Goal: Information Seeking & Learning: Find specific fact

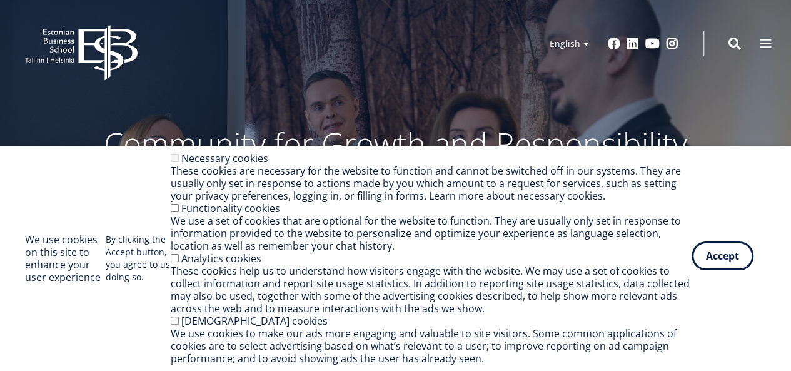
click at [719, 254] on button "Accept" at bounding box center [723, 255] width 62 height 29
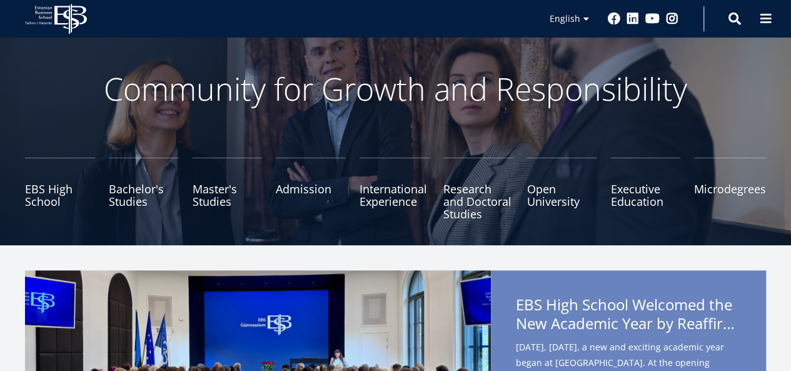
scroll to position [63, 0]
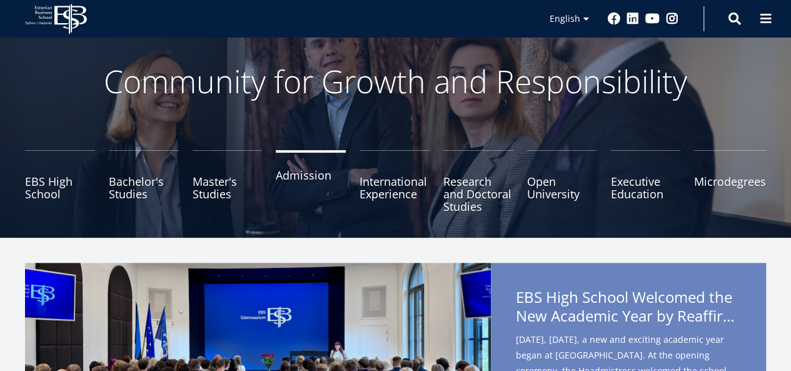
click at [286, 176] on link "Admission" at bounding box center [311, 181] width 70 height 63
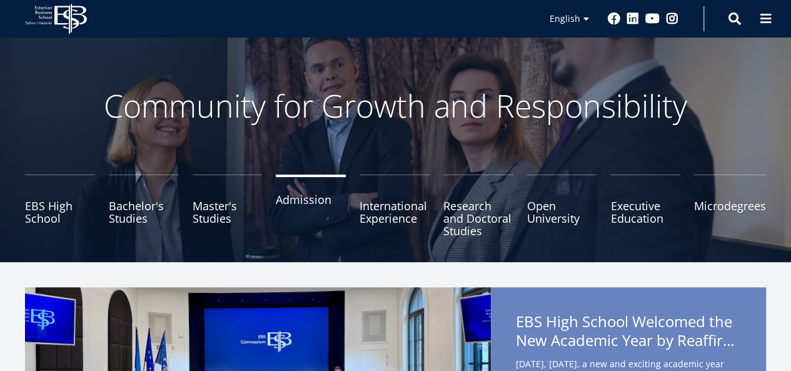
scroll to position [41, 0]
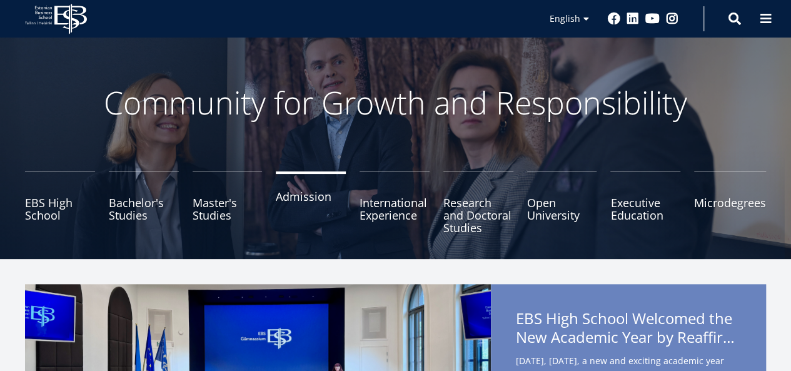
click at [296, 208] on link "Admission" at bounding box center [311, 202] width 70 height 63
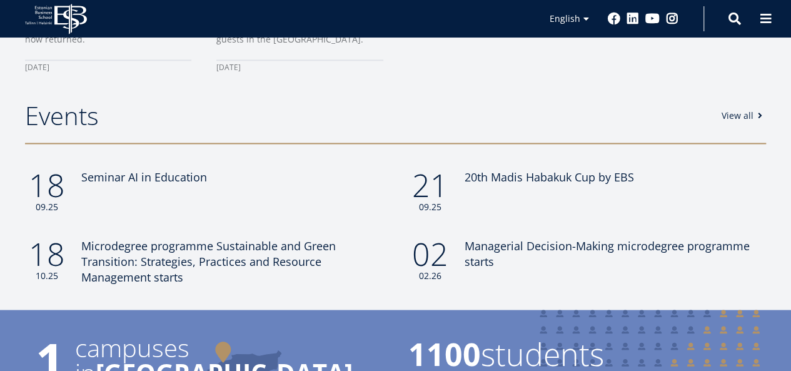
scroll to position [1021, 0]
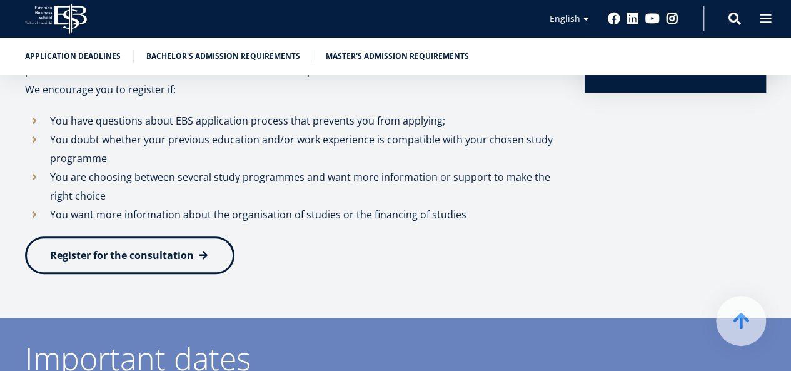
scroll to position [479, 0]
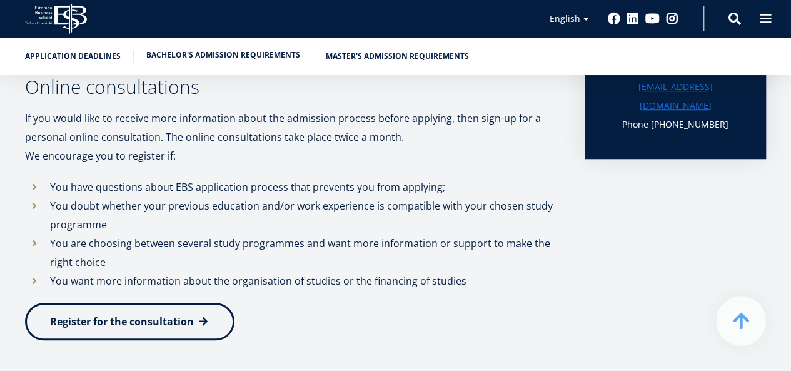
click at [240, 56] on link "Bachelor's admission requirements" at bounding box center [223, 55] width 154 height 13
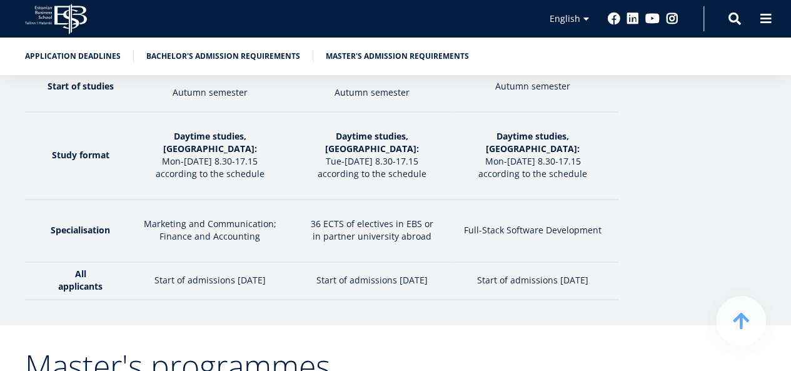
scroll to position [2090, 0]
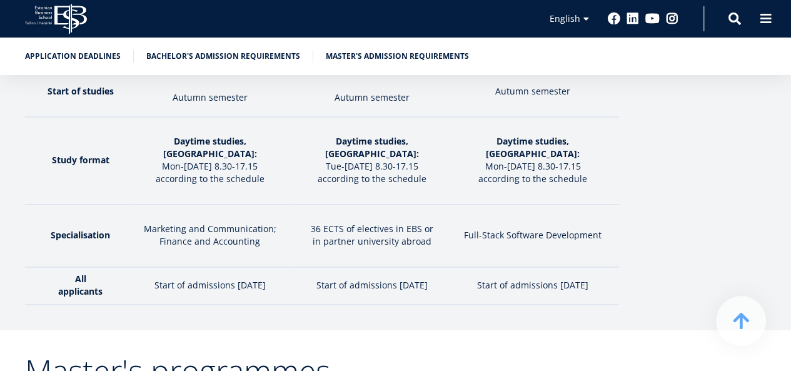
click at [213, 64] on ul "Application deadlines Bachelor's admission requirements Master's admission requ…" at bounding box center [390, 59] width 754 height 19
click at [213, 61] on link "Bachelor's admission requirements" at bounding box center [223, 55] width 154 height 13
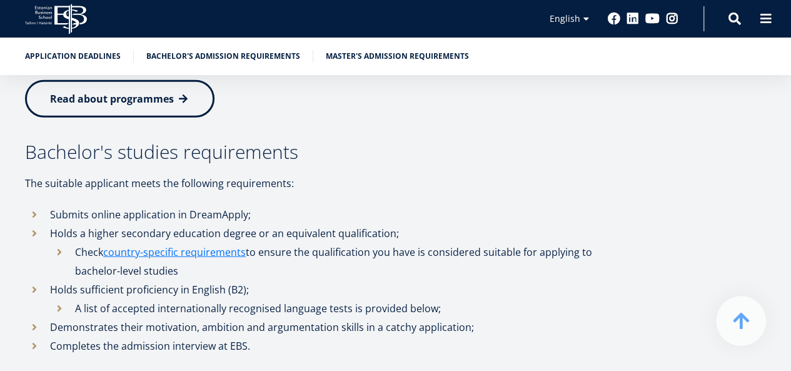
scroll to position [1486, 0]
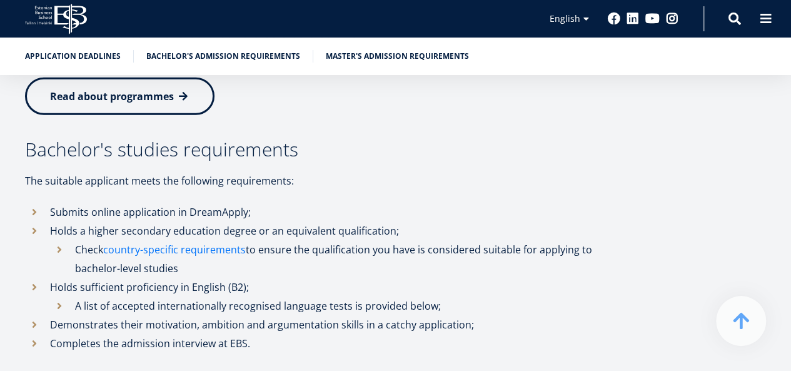
click at [206, 240] on link "country-specific requirements" at bounding box center [174, 249] width 143 height 19
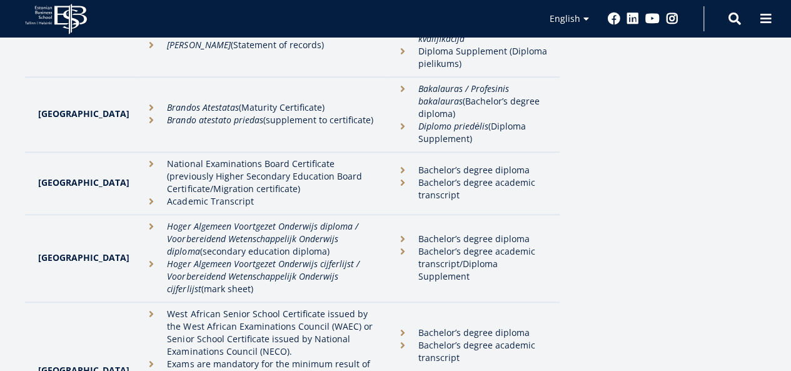
scroll to position [2826, 0]
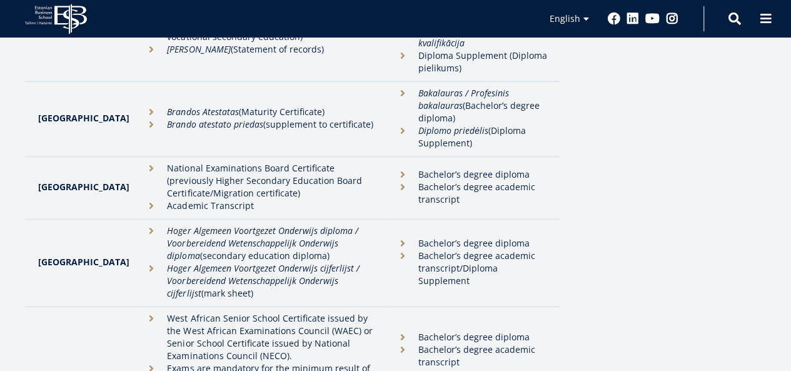
drag, startPoint x: 133, startPoint y: 129, endPoint x: 268, endPoint y: 187, distance: 147.1
drag, startPoint x: 230, startPoint y: 150, endPoint x: 131, endPoint y: 138, distance: 99.0
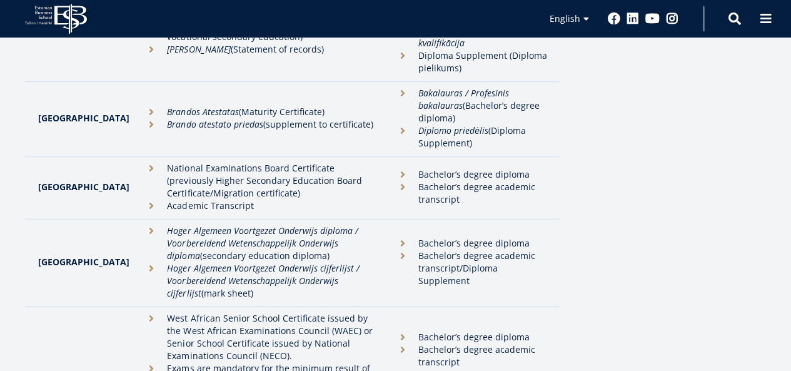
drag, startPoint x: 41, startPoint y: 129, endPoint x: 325, endPoint y: 178, distance: 288.1
copy tr "Pakistan Intermediate (Examination) Certificate / Higher Secondary (School/Exam…"
